Goal: Information Seeking & Learning: Learn about a topic

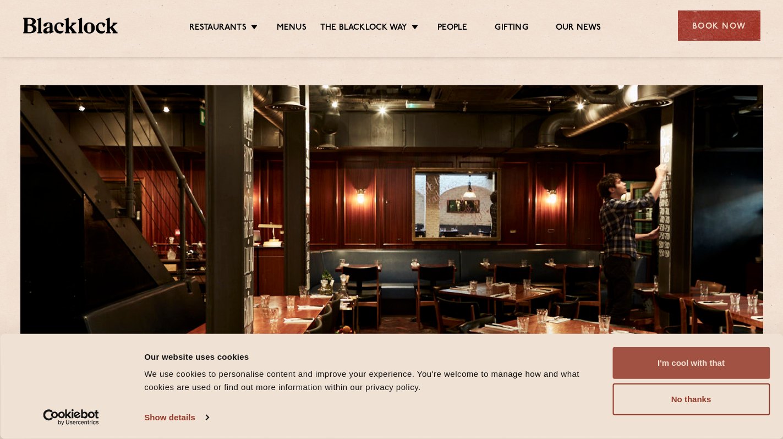
click at [674, 371] on button "I'm cool with that" at bounding box center [690, 363] width 157 height 32
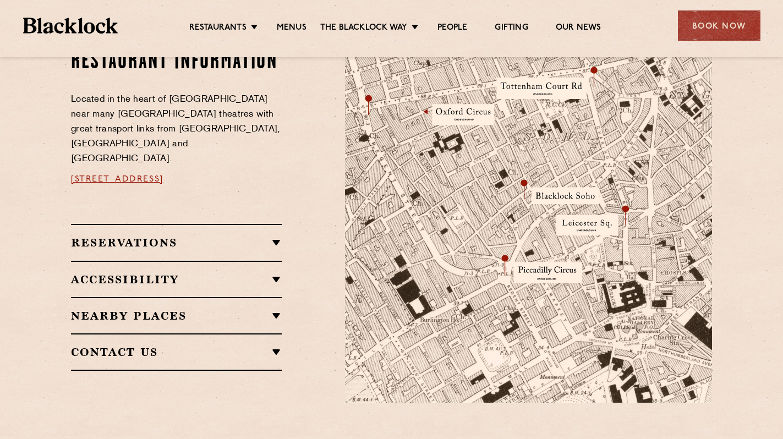
scroll to position [632, 0]
click at [277, 309] on h2 "Nearby Places" at bounding box center [176, 315] width 211 height 13
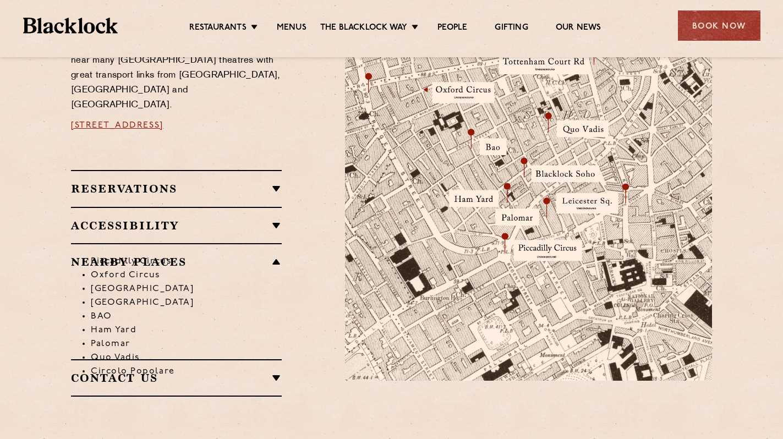
scroll to position [655, 0]
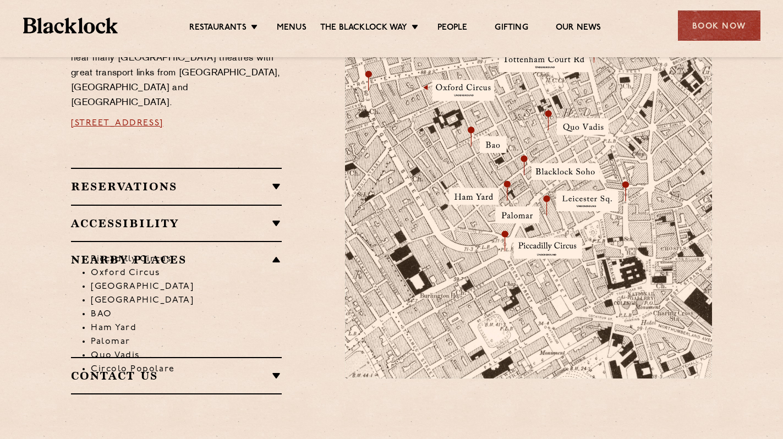
drag, startPoint x: 229, startPoint y: 280, endPoint x: 233, endPoint y: 258, distance: 22.3
click at [229, 272] on ul "[GEOGRAPHIC_DATA] [GEOGRAPHIC_DATA] [GEOGRAPHIC_DATA] [GEOGRAPHIC_DATA] [PERSON…" at bounding box center [181, 315] width 202 height 124
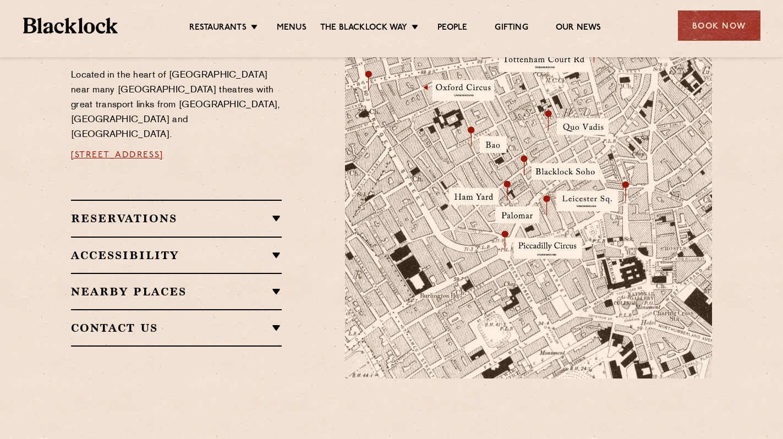
click at [280, 285] on h2 "Nearby Places" at bounding box center [176, 291] width 211 height 13
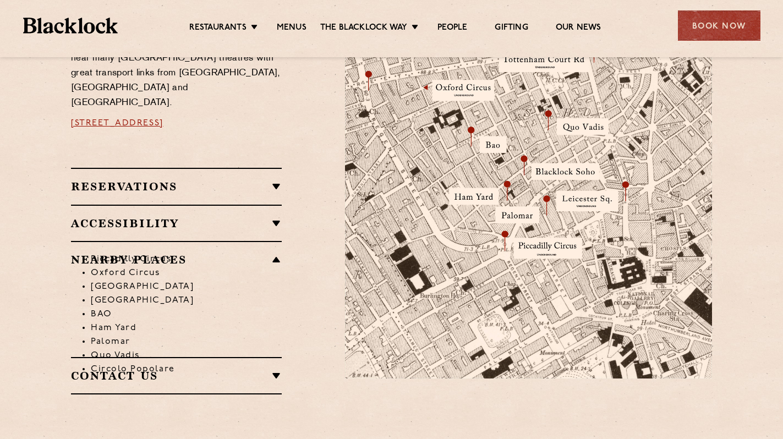
click at [264, 308] on li "BAO" at bounding box center [186, 315] width 191 height 14
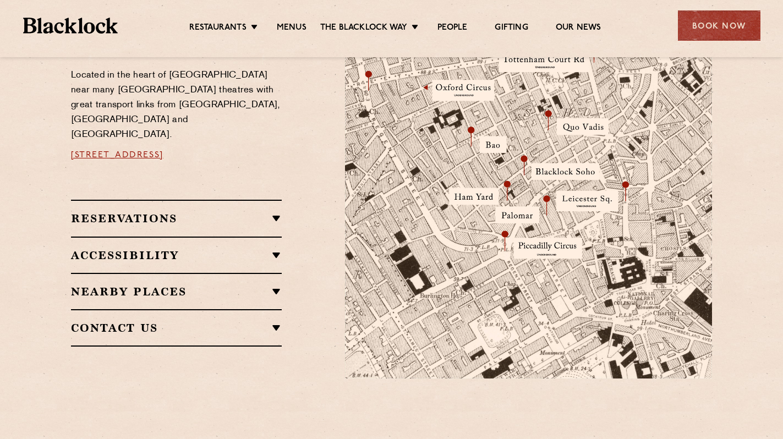
click at [276, 285] on h2 "Nearby Places" at bounding box center [176, 291] width 211 height 13
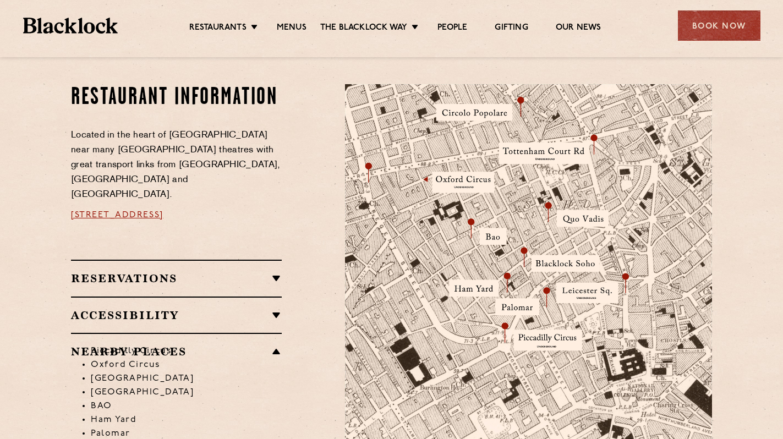
scroll to position [563, 0]
click at [294, 25] on link "Menus" at bounding box center [292, 29] width 30 height 12
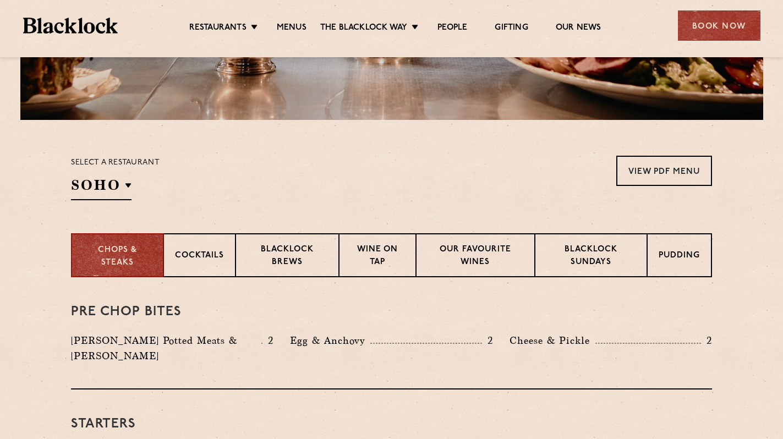
scroll to position [277, 0]
click at [595, 248] on p "Blacklock Sundays" at bounding box center [590, 256] width 89 height 26
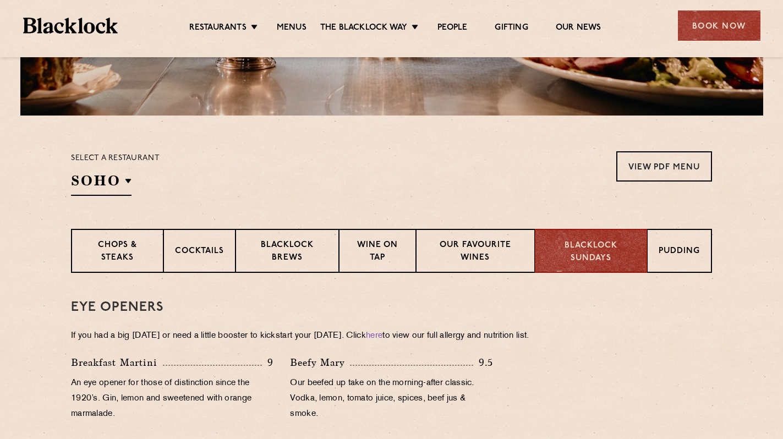
scroll to position [282, 0]
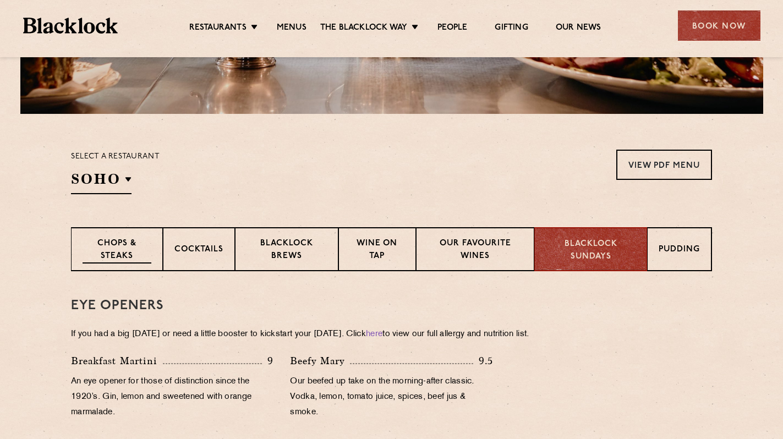
click at [116, 249] on p "Chops & Steaks" at bounding box center [117, 251] width 69 height 26
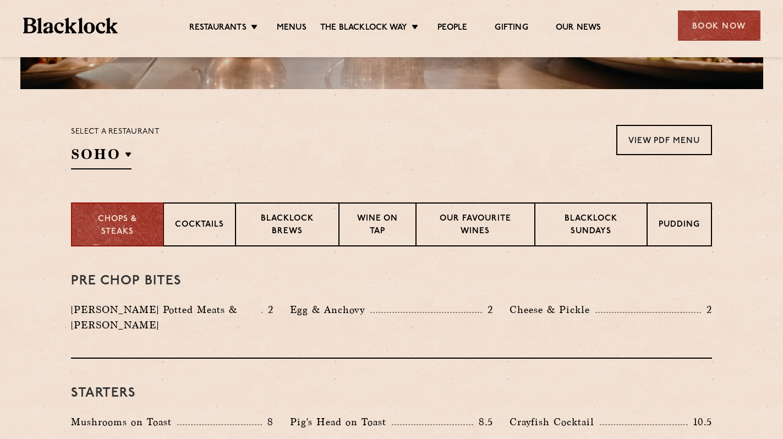
scroll to position [308, 0]
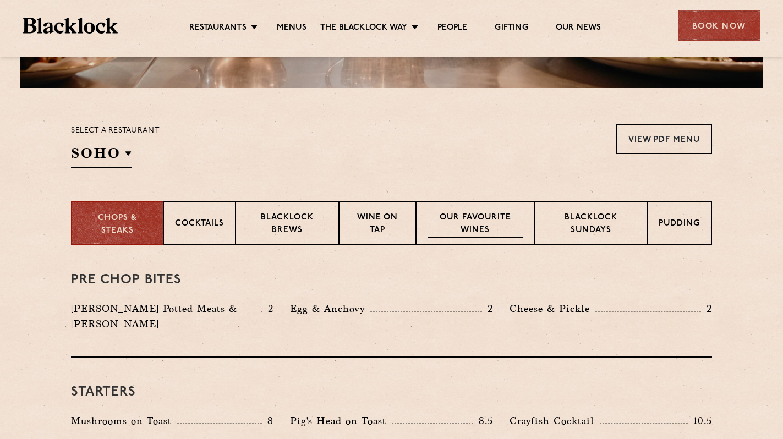
click at [448, 215] on p "Our favourite wines" at bounding box center [475, 225] width 95 height 26
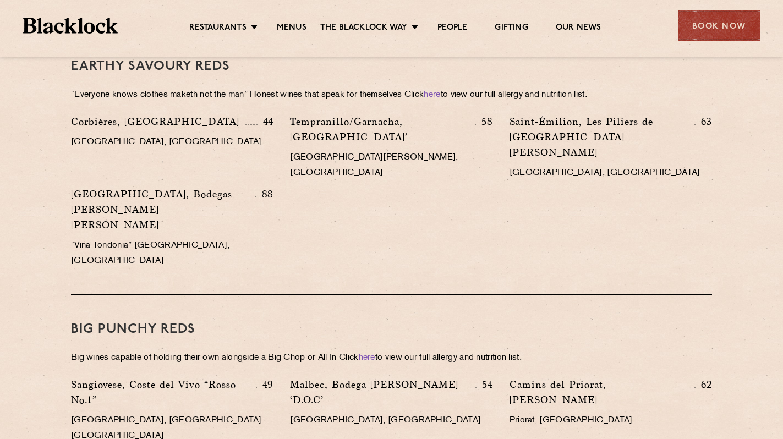
scroll to position [1430, 0]
